Goal: Go to known website: Access a specific website the user already knows

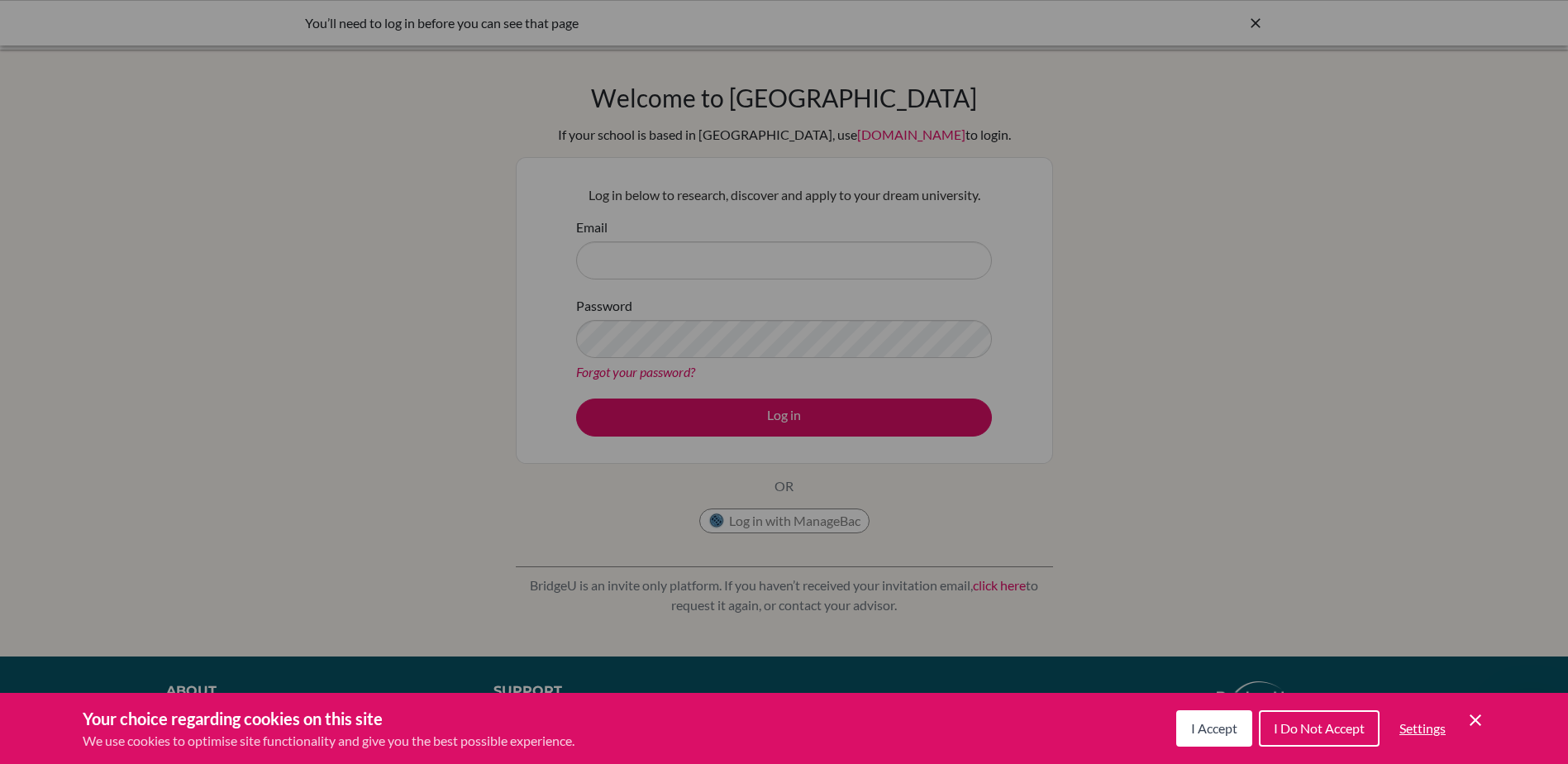
click at [751, 522] on div "Cookie Preferences" at bounding box center [784, 382] width 1568 height 764
click at [732, 430] on div "Cookie Preferences" at bounding box center [784, 382] width 1568 height 764
click at [646, 260] on div "Cookie Preferences" at bounding box center [784, 382] width 1568 height 764
click at [614, 268] on div "Cookie Preferences" at bounding box center [784, 382] width 1568 height 764
click at [686, 417] on div "Cookie Preferences" at bounding box center [784, 382] width 1568 height 764
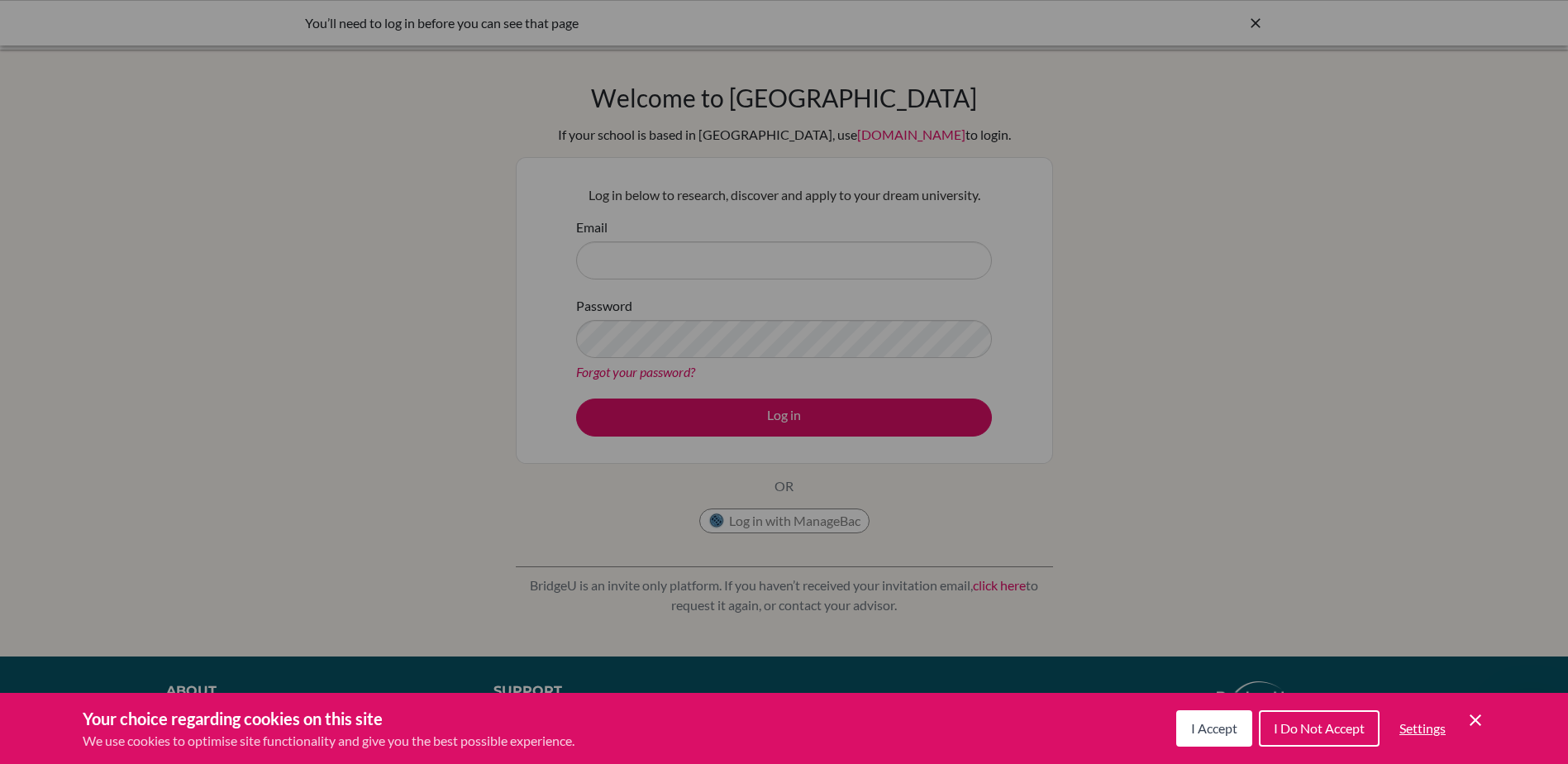
click at [680, 399] on div "Cookie Preferences" at bounding box center [784, 382] width 1568 height 764
click at [1255, 26] on div "Cookie Preferences" at bounding box center [784, 382] width 1568 height 764
click at [1213, 732] on span "I Accept" at bounding box center [1214, 728] width 46 height 16
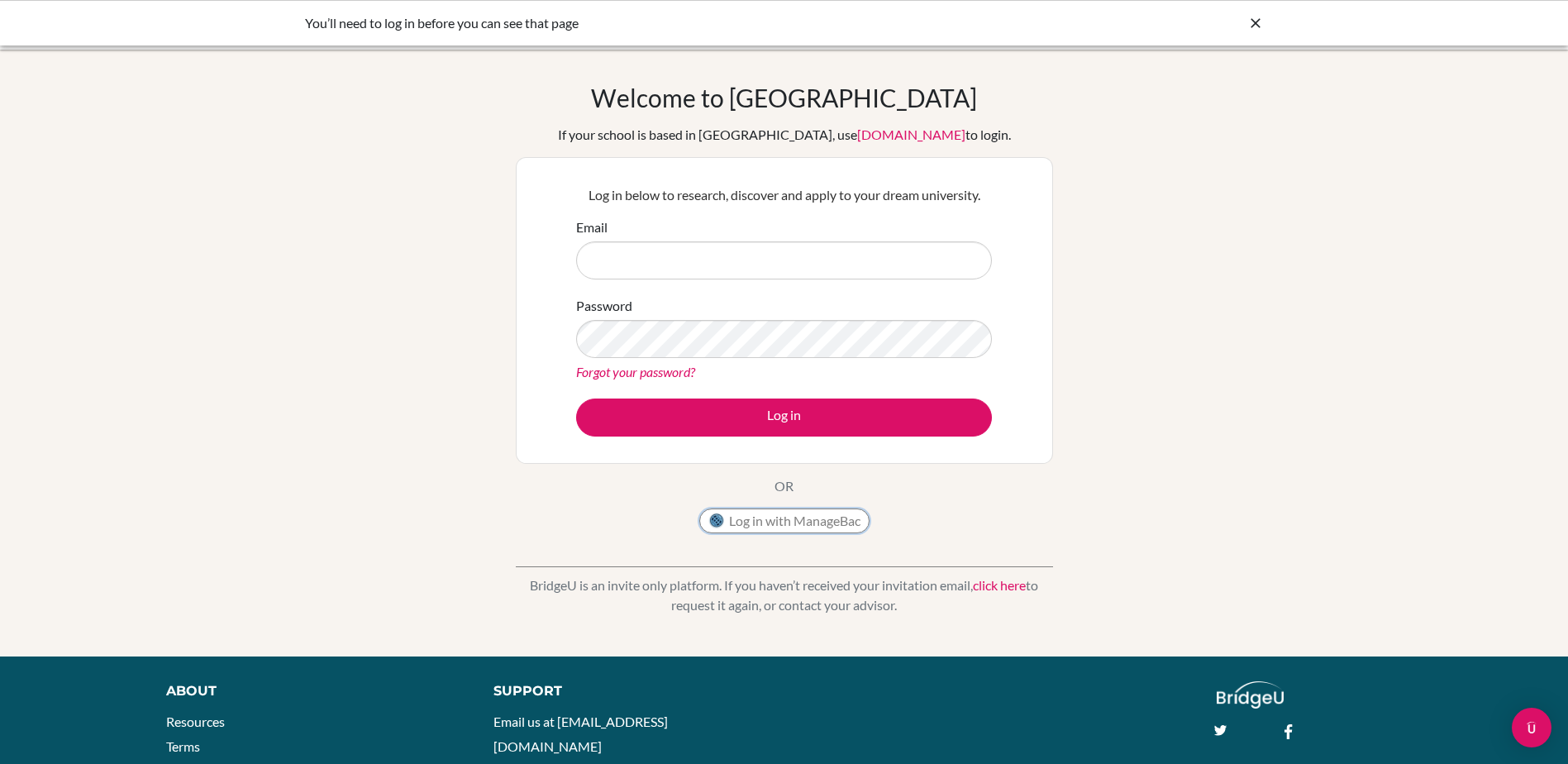
click at [759, 525] on button "Log in with ManageBac" at bounding box center [784, 521] width 170 height 25
